Goal: Task Accomplishment & Management: Use online tool/utility

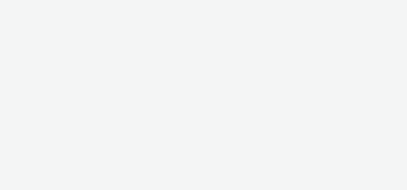
select select "d57a0b46-ef33-4938-977b-e6d07593e41f"
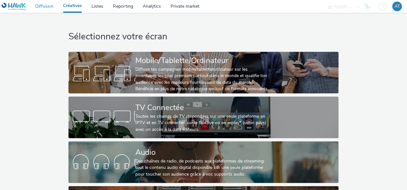
click at [35, 9] on link "Diffusion" at bounding box center [44, 6] width 28 height 13
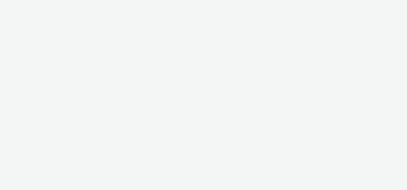
select select "d57a0b46-ef33-4938-977b-e6d07593e41f"
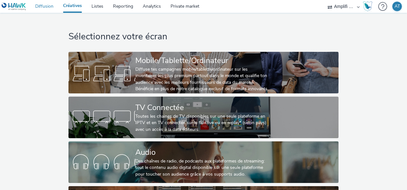
click at [48, 4] on link "Diffusion" at bounding box center [44, 6] width 28 height 13
select select "d57a0b46-ef33-4938-977b-e6d07593e41f"
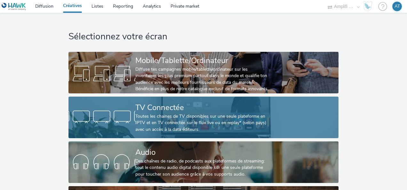
click at [147, 121] on div "Toutes les chaines de TV disponibles sur une seule plateforme en IPTV et en TV …" at bounding box center [202, 123] width 134 height 20
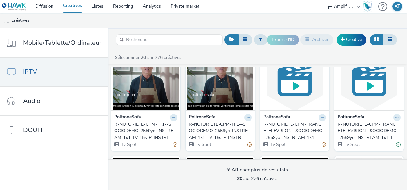
scroll to position [152, 0]
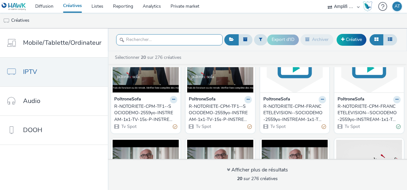
click at [143, 42] on input "text" at bounding box center [169, 39] width 107 height 11
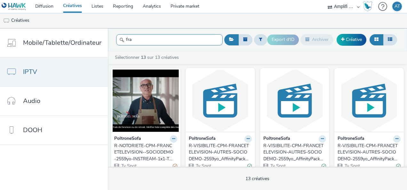
scroll to position [113, 0]
type input "fra"
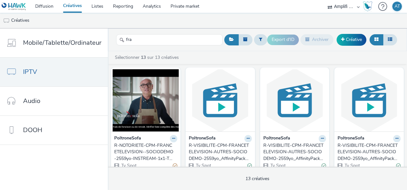
click at [218, 151] on div "R-VISIBILITE-CPM-FRANCETELEVISION-AUTRES-SOCIODEMO-2559yo_AffinityPackage-INSTR…" at bounding box center [219, 153] width 61 height 20
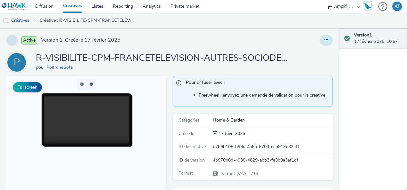
click at [323, 42] on button at bounding box center [326, 40] width 13 height 11
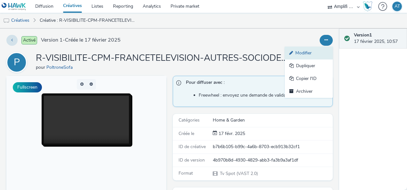
click at [308, 51] on link "Modifier" at bounding box center [309, 53] width 48 height 13
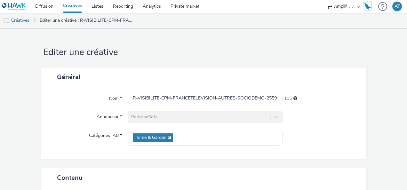
scroll to position [111, 0]
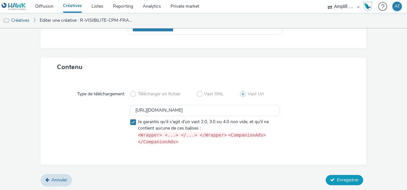
click at [346, 179] on span "Enregistrer" at bounding box center [348, 180] width 22 height 6
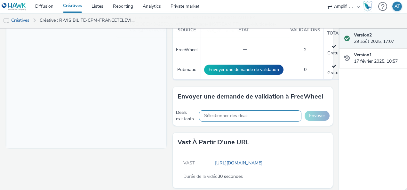
scroll to position [194, 0]
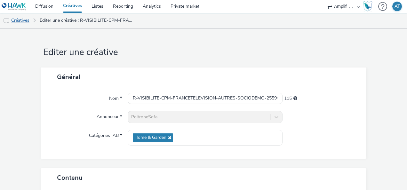
click at [29, 17] on link "Créatives" at bounding box center [16, 20] width 33 height 15
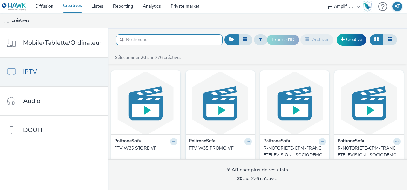
click at [148, 41] on input "text" at bounding box center [169, 39] width 107 height 11
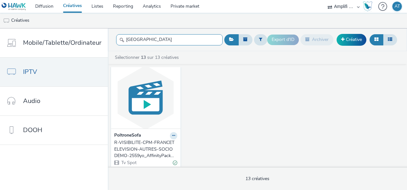
scroll to position [335, 0]
type input "[GEOGRAPHIC_DATA]"
click at [139, 147] on div "R-VISIBILITE-CPM-FRANCETELEVISION-AUTRES-SOCIODEMO-2559yo_AffinityPackage-INSTR…" at bounding box center [144, 150] width 61 height 20
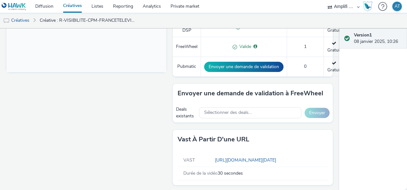
scroll to position [266, 0]
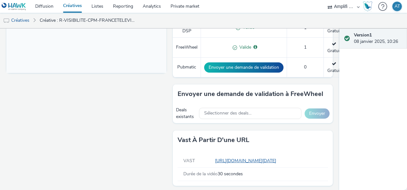
click at [246, 160] on link "[URL][DOMAIN_NAME][DATE]" at bounding box center [247, 161] width 64 height 6
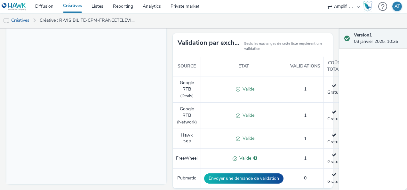
scroll to position [0, 0]
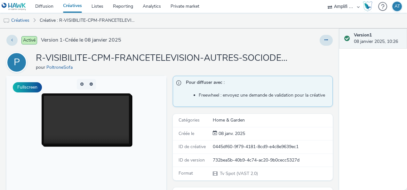
click at [325, 34] on div "Activé Version 1 - Créée le 08 janvier 2025 P R-VISIBILITE-CPM-FRANCETELEVISION…" at bounding box center [170, 110] width 340 height 162
click at [325, 39] on button at bounding box center [326, 40] width 13 height 11
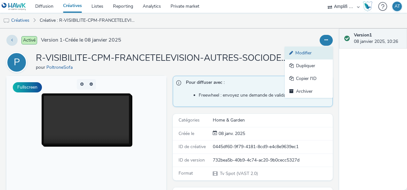
click at [304, 50] on link "Modifier" at bounding box center [309, 53] width 48 height 13
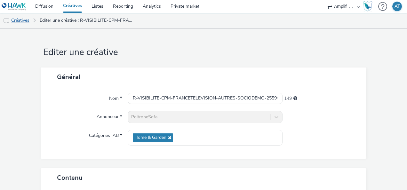
click at [15, 21] on link "Créatives" at bounding box center [16, 20] width 33 height 15
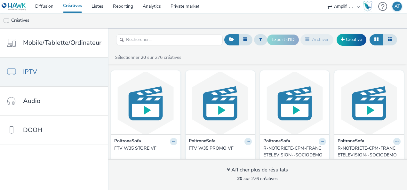
click at [141, 145] on div "FTV W35 STORE VF" at bounding box center [144, 148] width 61 height 6
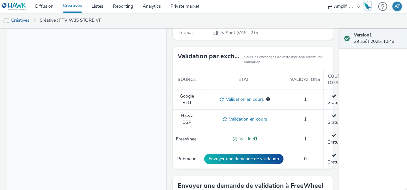
scroll to position [233, 0]
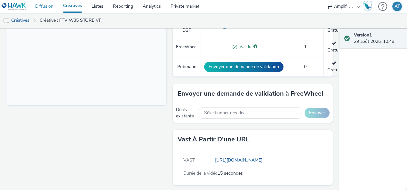
click at [41, 8] on link "Diffusion" at bounding box center [44, 6] width 28 height 13
